Goal: Information Seeking & Learning: Learn about a topic

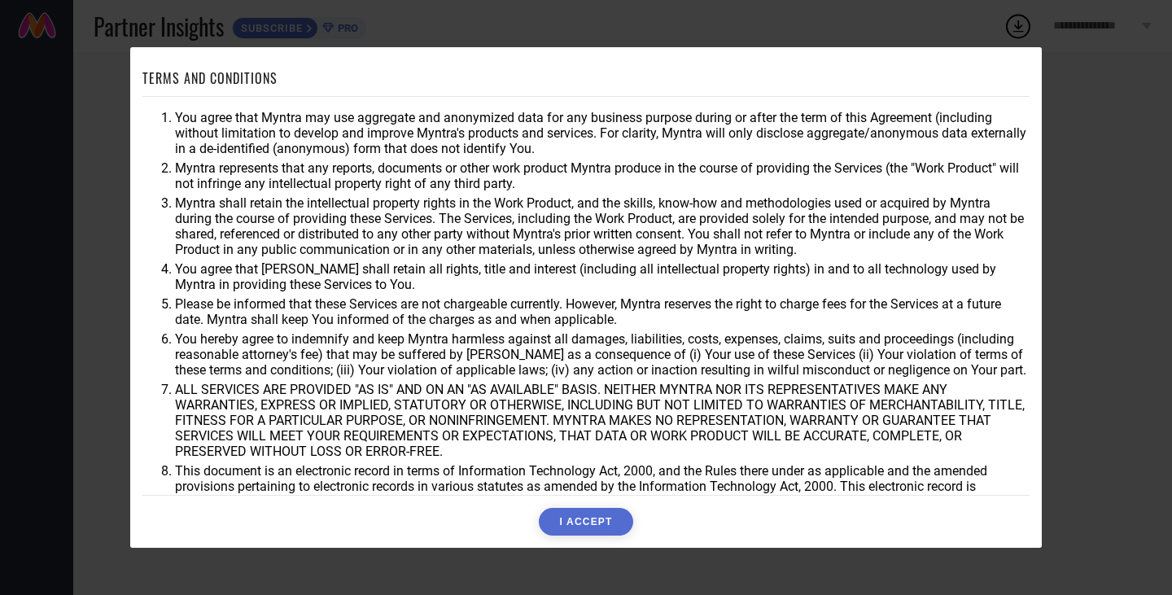
scroll to position [43, 0]
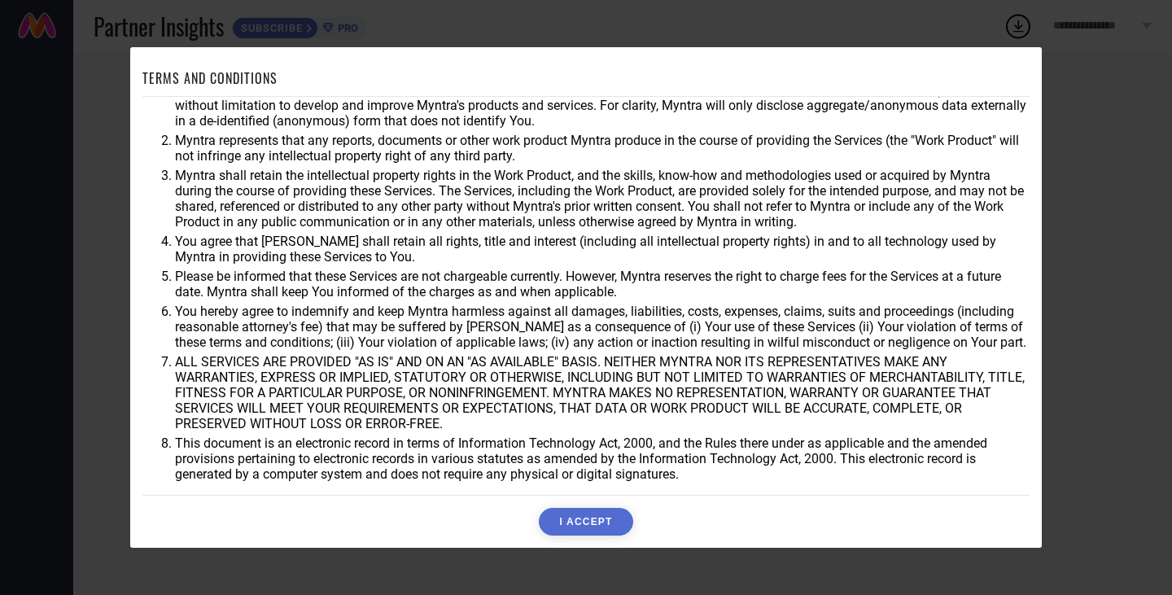
click at [598, 526] on button "I ACCEPT" at bounding box center [586, 522] width 94 height 28
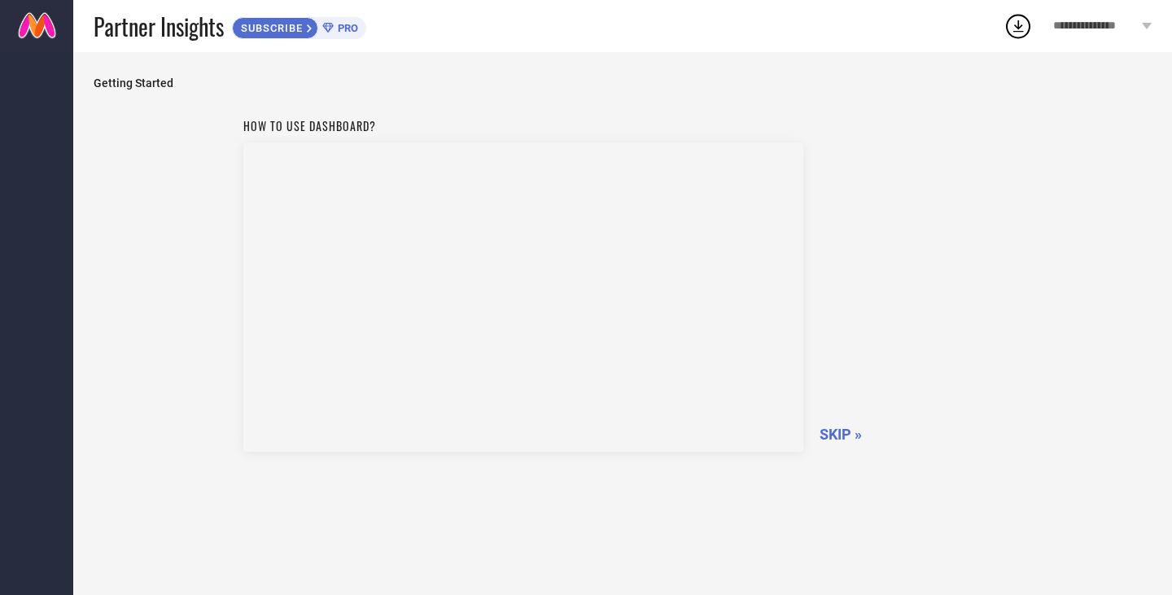
click at [830, 436] on span "SKIP »" at bounding box center [841, 434] width 42 height 17
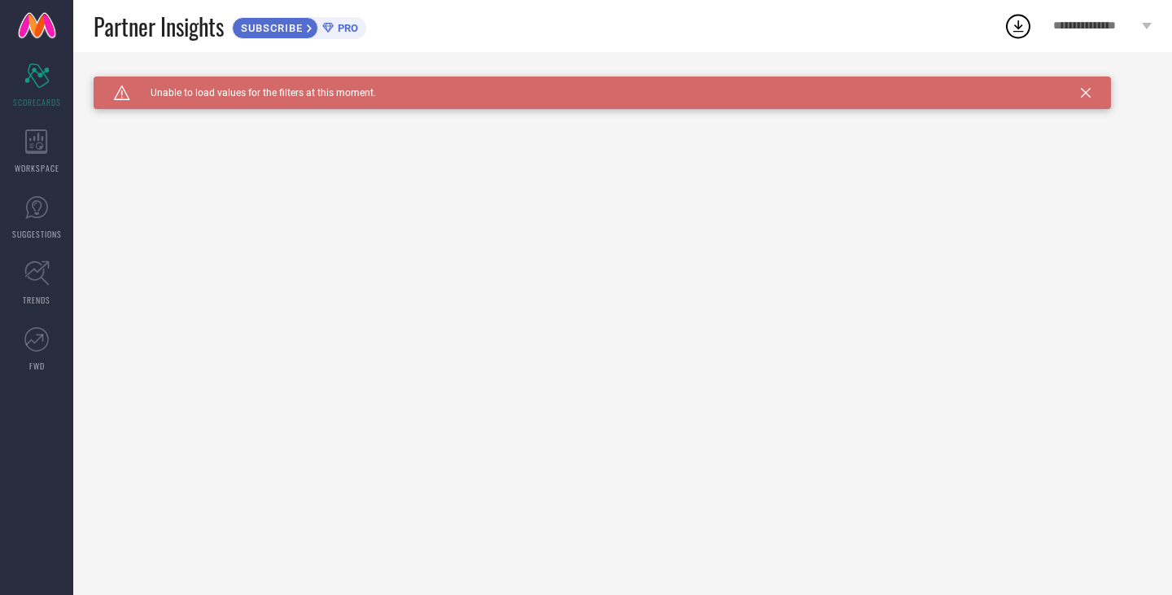
click at [1083, 90] on icon at bounding box center [1086, 93] width 10 height 10
